Goal: Task Accomplishment & Management: Use online tool/utility

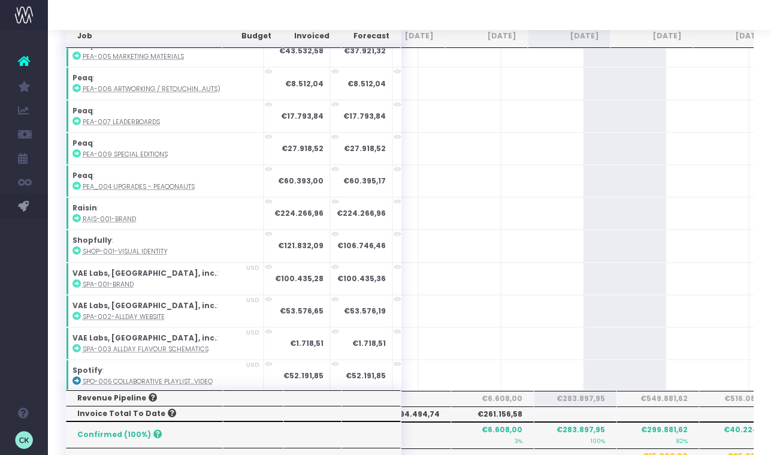
scroll to position [2404, 0]
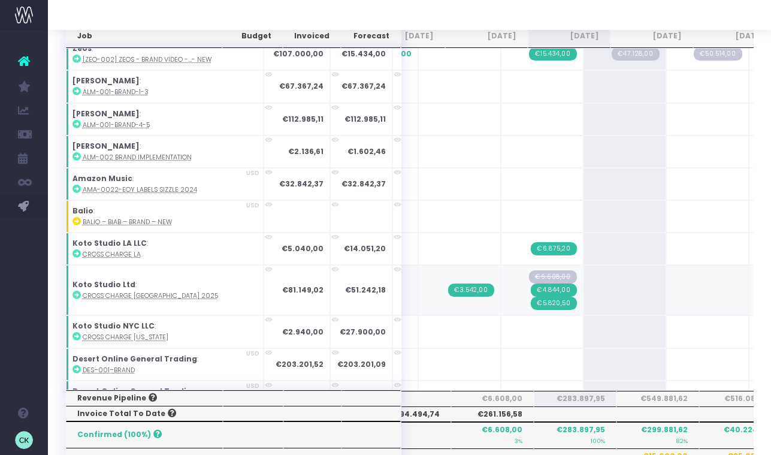
click at [529, 273] on span "€6.608,00" at bounding box center [552, 276] width 47 height 13
click at [531, 288] on span "€4.844,00" at bounding box center [554, 289] width 46 height 13
click at [531, 298] on span "€5.820,50" at bounding box center [554, 303] width 46 height 13
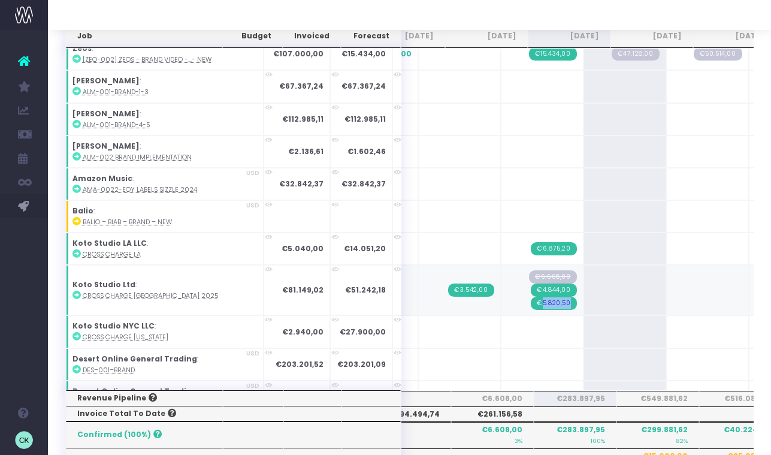
click at [531, 298] on span "€5.820,50" at bounding box center [554, 303] width 46 height 13
click at [529, 270] on span "€6.608,00" at bounding box center [552, 276] width 47 height 13
click at [529, 273] on span "€6.608,00" at bounding box center [552, 276] width 47 height 13
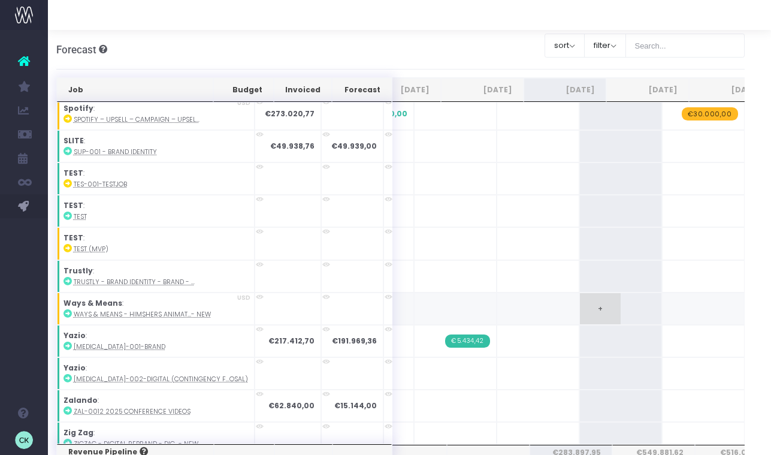
click at [579, 300] on td "+" at bounding box center [620, 308] width 83 height 32
click at [580, 302] on span "+" at bounding box center [600, 308] width 41 height 31
type input "25000"
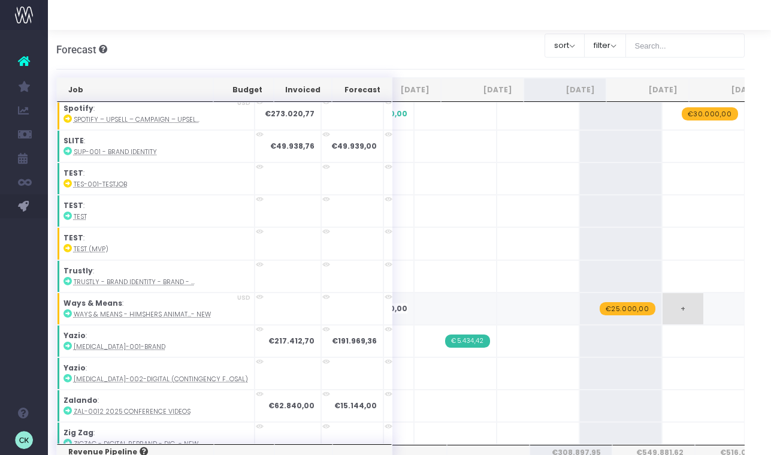
click at [663, 298] on span "+" at bounding box center [683, 308] width 41 height 31
type input "25000"
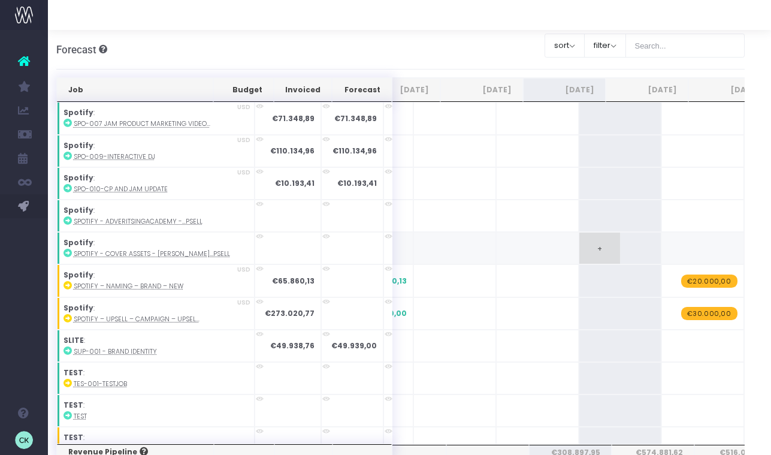
click at [579, 240] on span "+" at bounding box center [599, 247] width 41 height 31
type input "15000"
